Goal: Navigation & Orientation: Go to known website

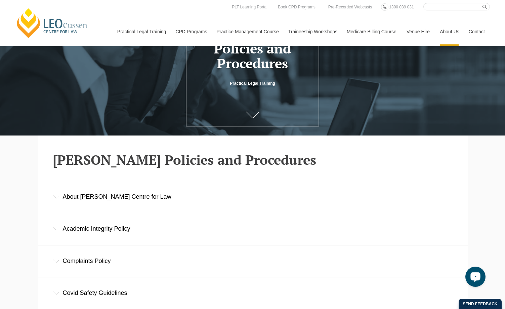
click at [71, 29] on link "[PERSON_NAME] Centre for Law" at bounding box center [52, 23] width 74 height 32
